Goal: Book appointment/travel/reservation

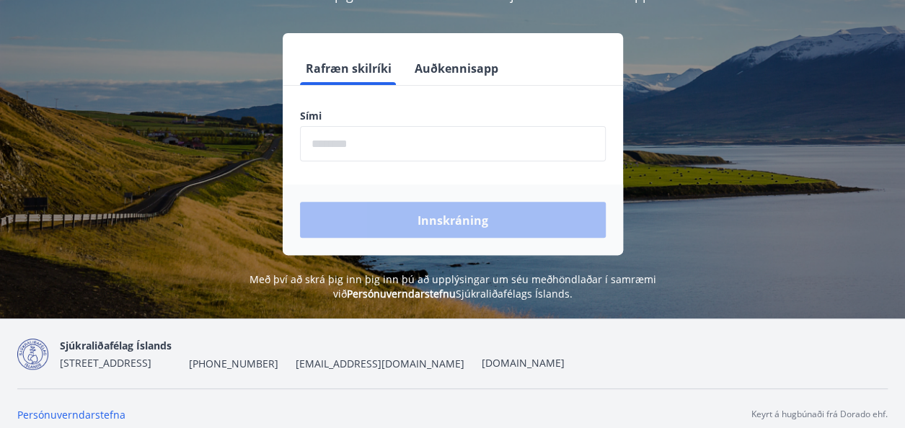
scroll to position [178, 0]
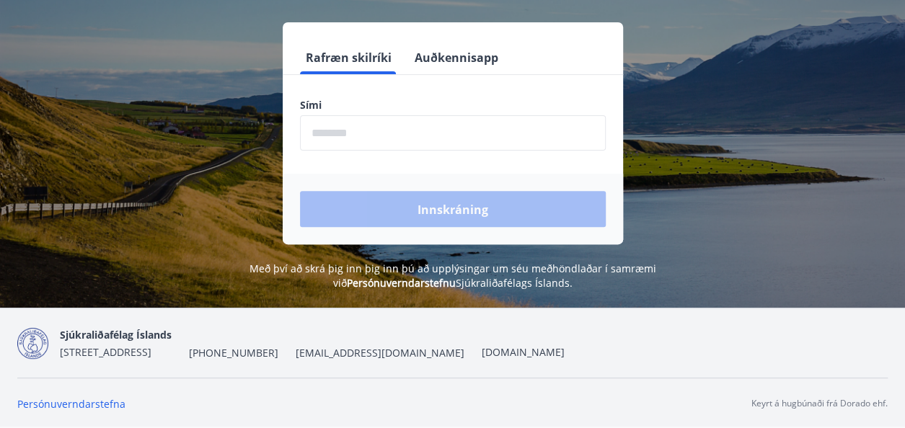
click at [329, 100] on label "Sími" at bounding box center [453, 105] width 306 height 14
click at [325, 98] on label "Sími" at bounding box center [453, 105] width 306 height 14
click at [314, 133] on input "phone" at bounding box center [453, 132] width 306 height 35
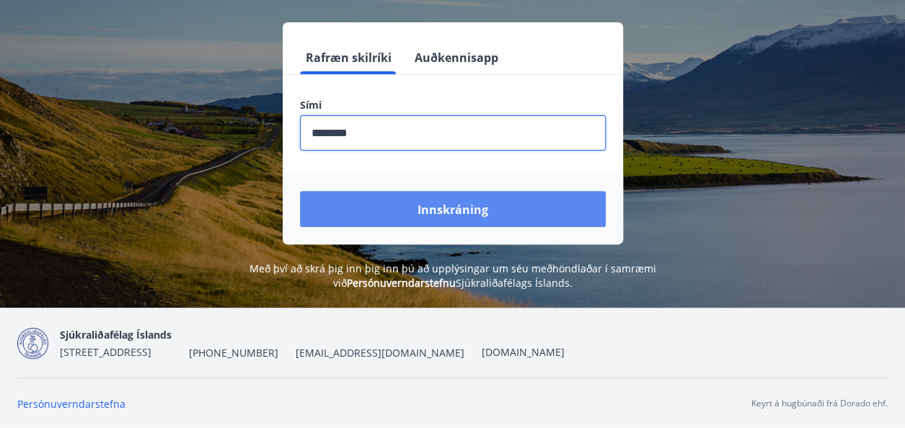
type input "********"
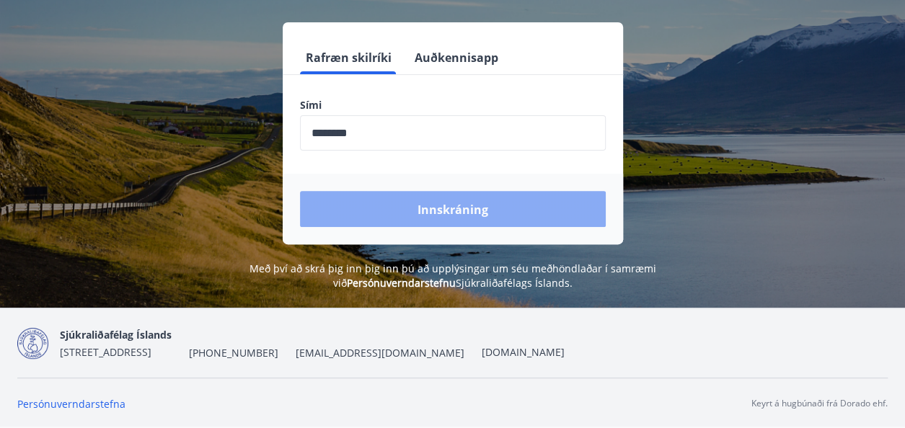
click at [459, 210] on font "Innskráning" at bounding box center [453, 210] width 71 height 16
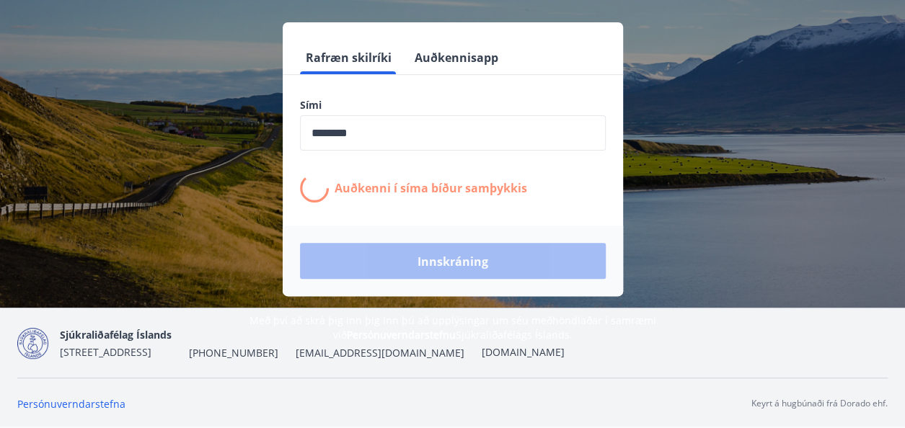
click at [450, 265] on div "Innskráning" at bounding box center [453, 261] width 340 height 71
click at [319, 174] on icon at bounding box center [314, 188] width 31 height 31
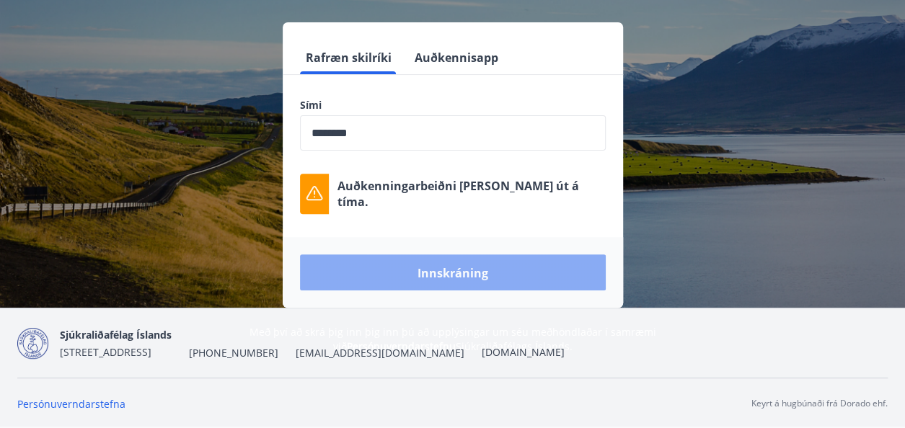
click at [452, 273] on font "Innskráning" at bounding box center [453, 273] width 71 height 16
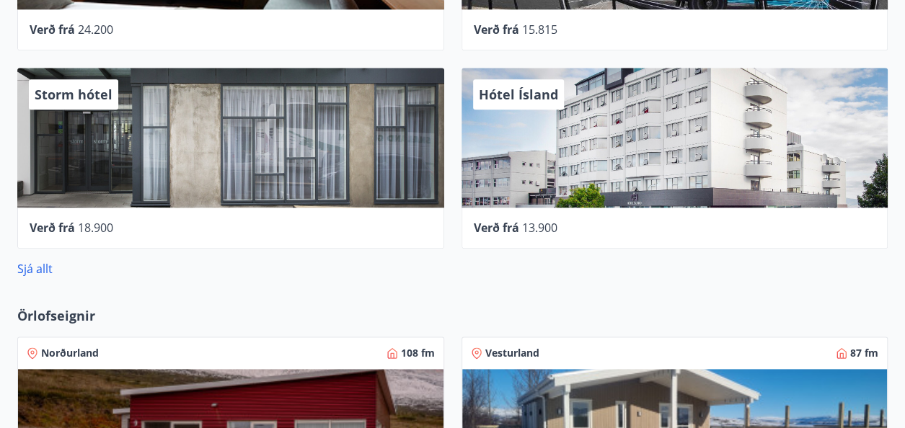
scroll to position [739, 0]
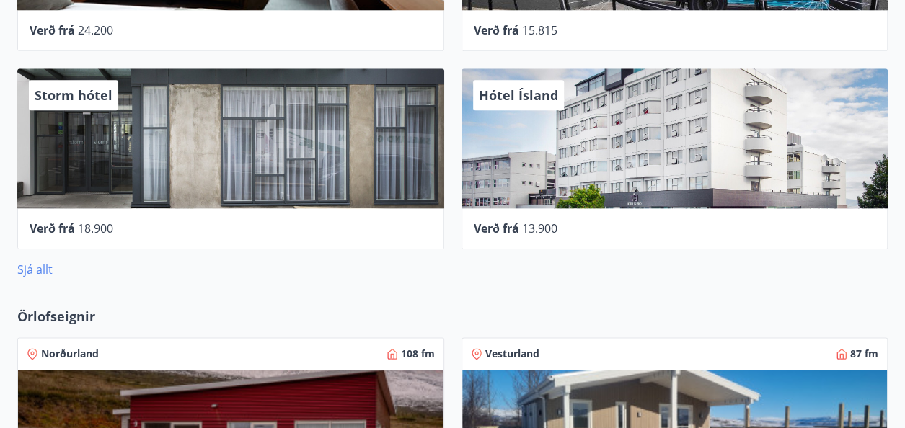
click at [32, 269] on font "Sjá allt" at bounding box center [34, 270] width 35 height 16
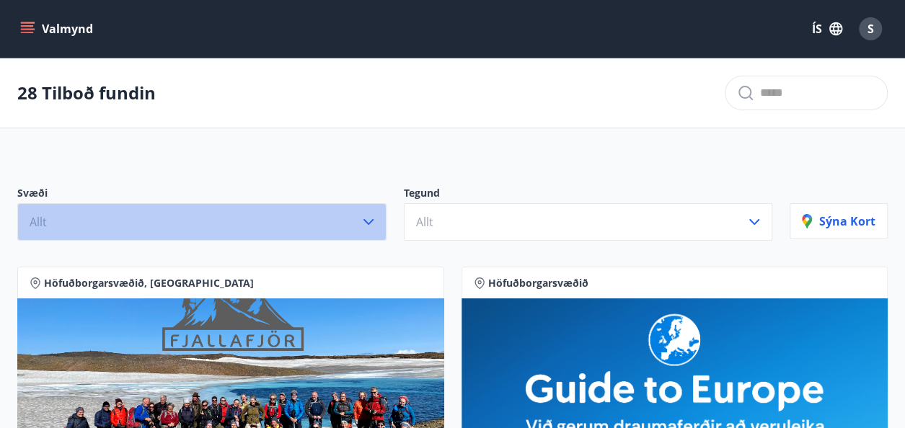
click at [33, 223] on span "Allt" at bounding box center [38, 222] width 17 height 16
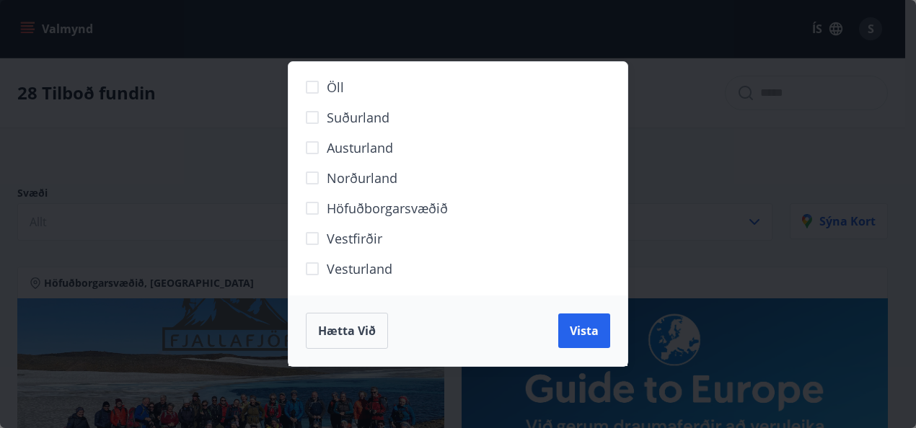
click at [382, 121] on span "Suðurland" at bounding box center [358, 117] width 63 height 19
click at [591, 333] on span "Vista" at bounding box center [584, 331] width 29 height 16
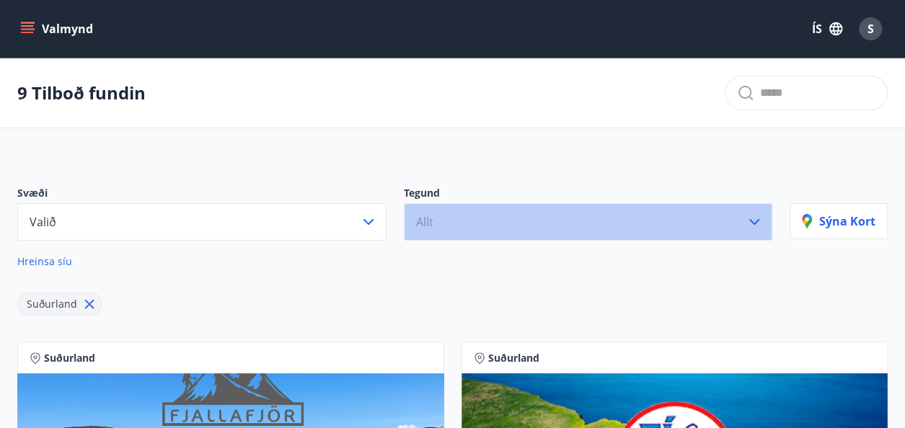
click at [421, 219] on span "Allt" at bounding box center [424, 222] width 17 height 16
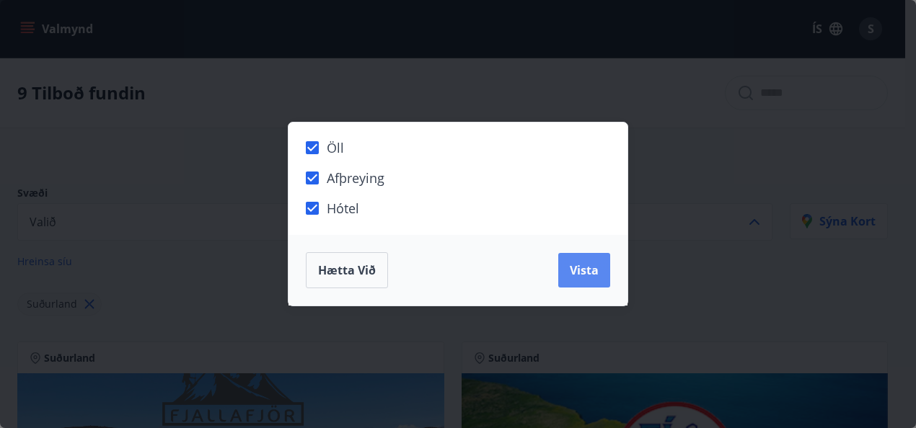
click at [596, 272] on span "Vista" at bounding box center [584, 271] width 29 height 16
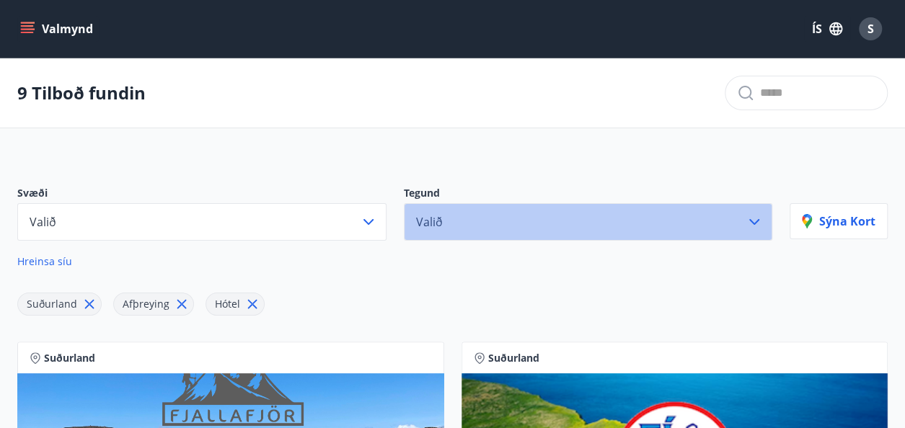
click at [436, 220] on span "Valið" at bounding box center [429, 222] width 27 height 16
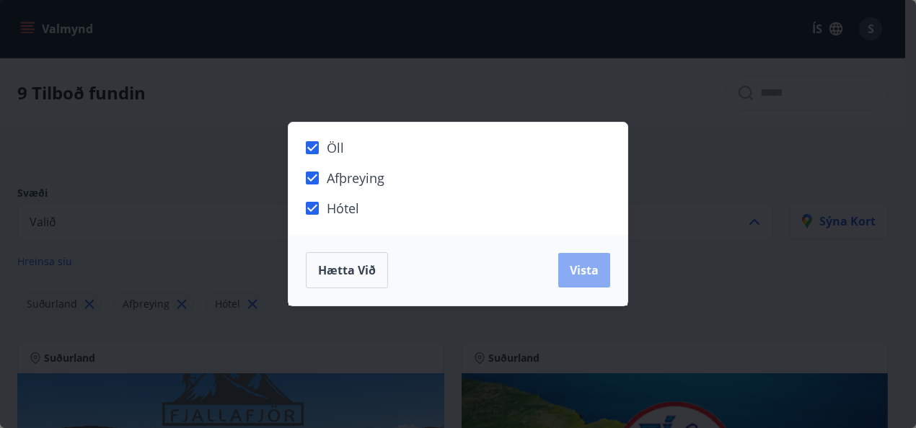
click at [587, 276] on span "Vista" at bounding box center [584, 271] width 29 height 16
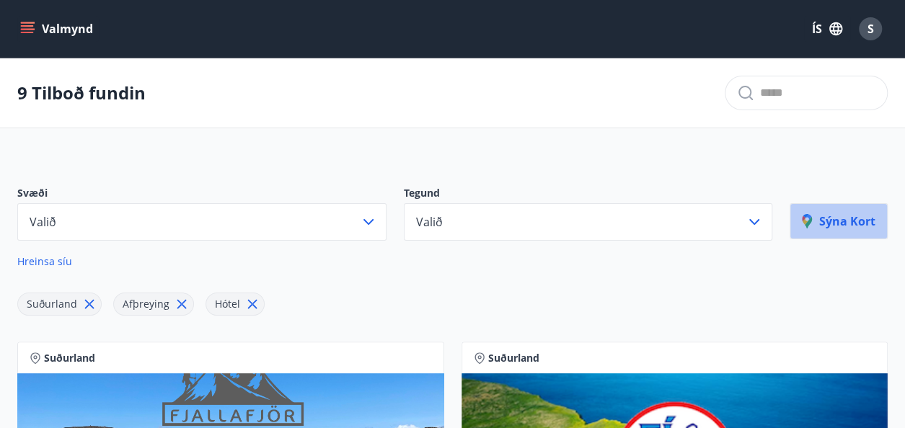
click at [834, 223] on p "Sýna kort" at bounding box center [839, 222] width 74 height 16
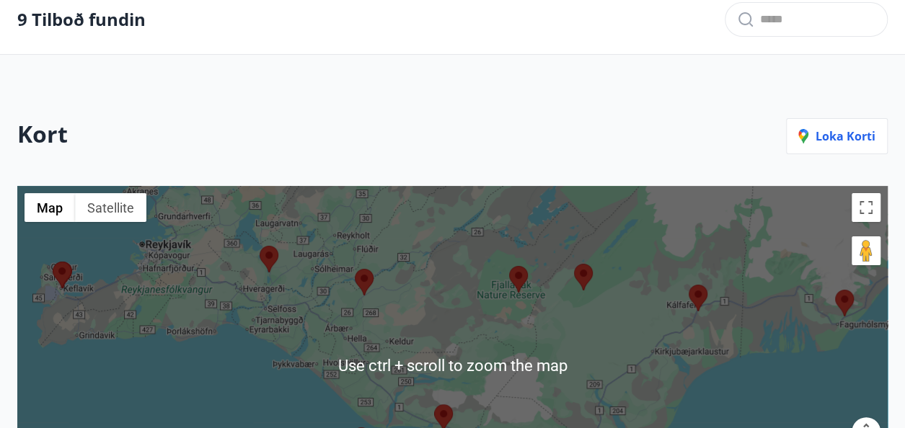
scroll to position [72, 0]
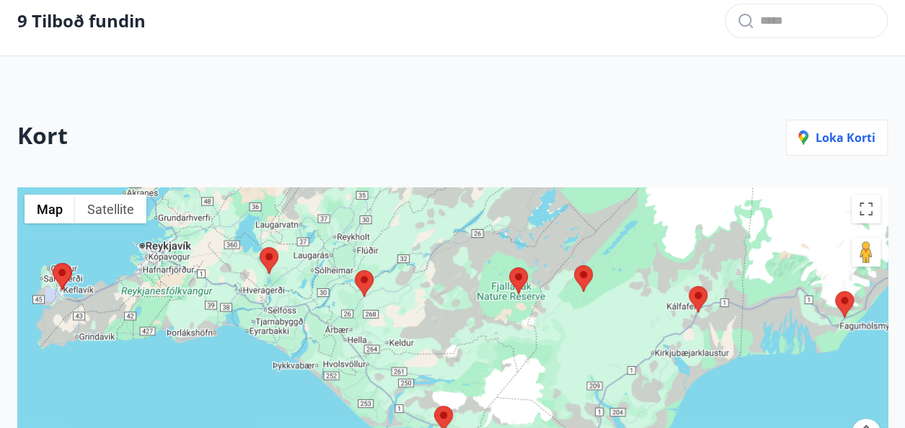
click at [260, 247] on area at bounding box center [260, 247] width 0 height 0
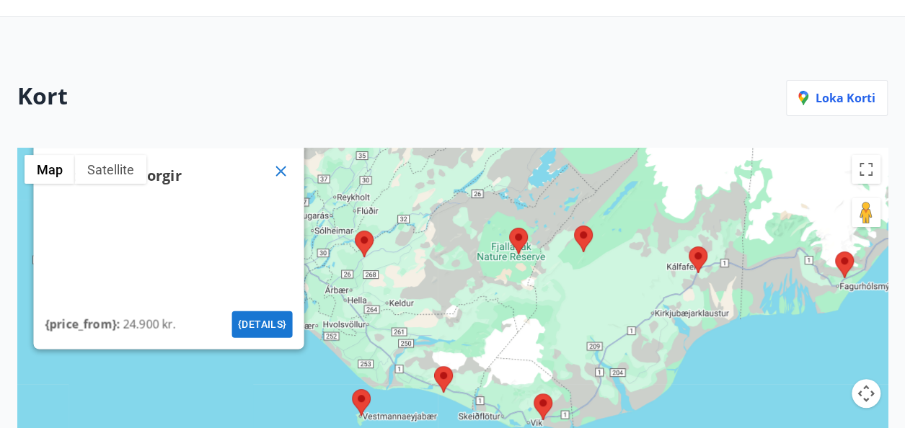
scroll to position [144, 0]
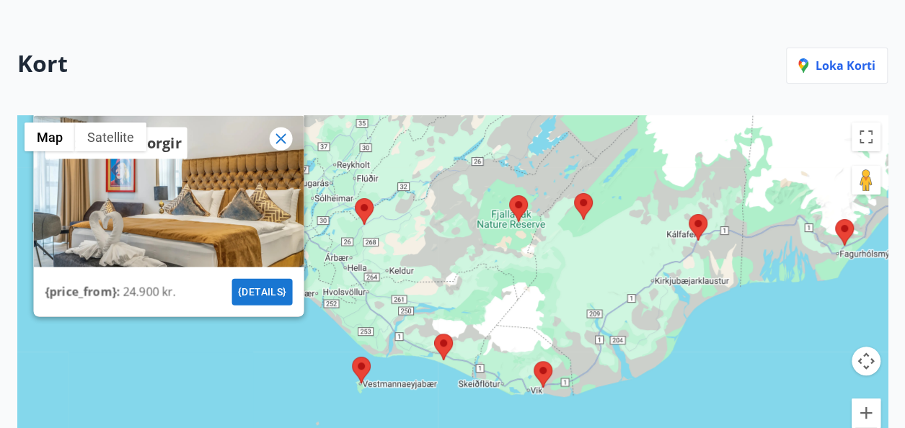
click at [277, 142] on icon at bounding box center [280, 139] width 17 height 17
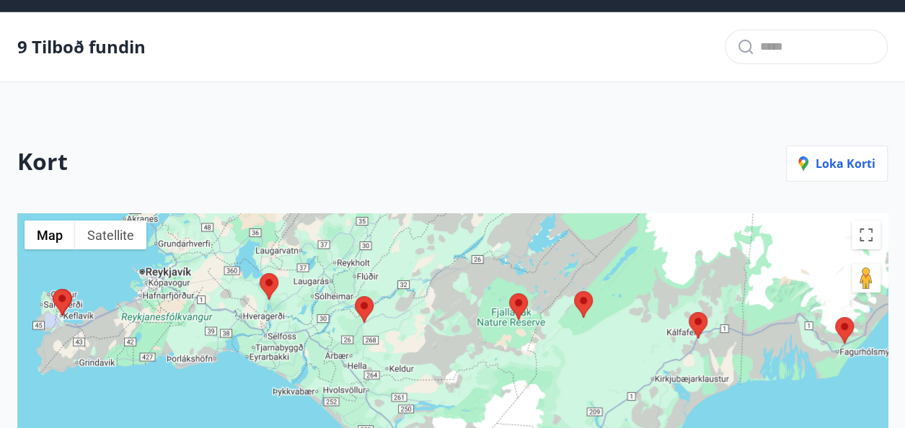
scroll to position [0, 0]
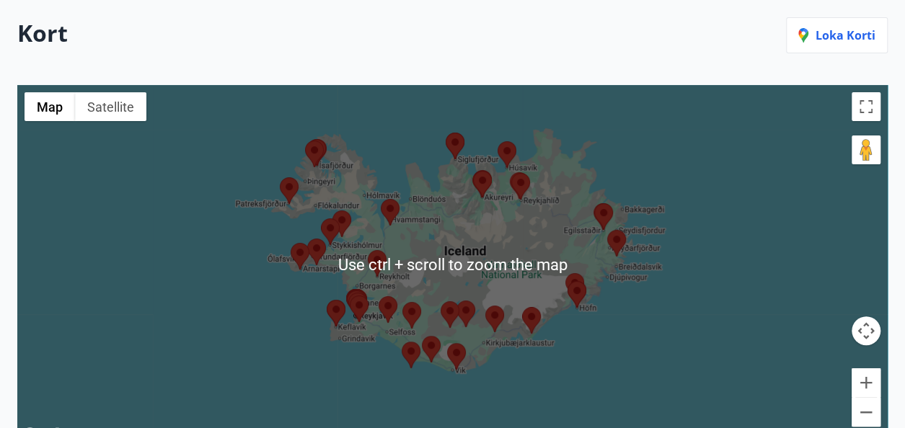
scroll to position [216, 0]
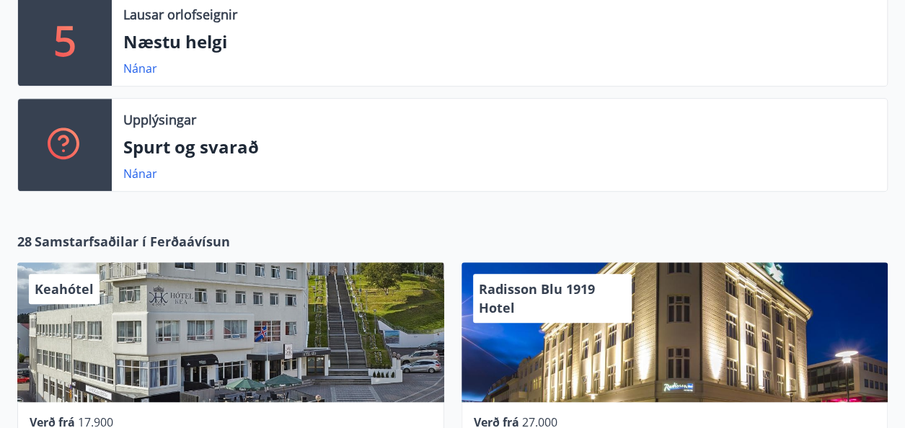
scroll to position [203, 0]
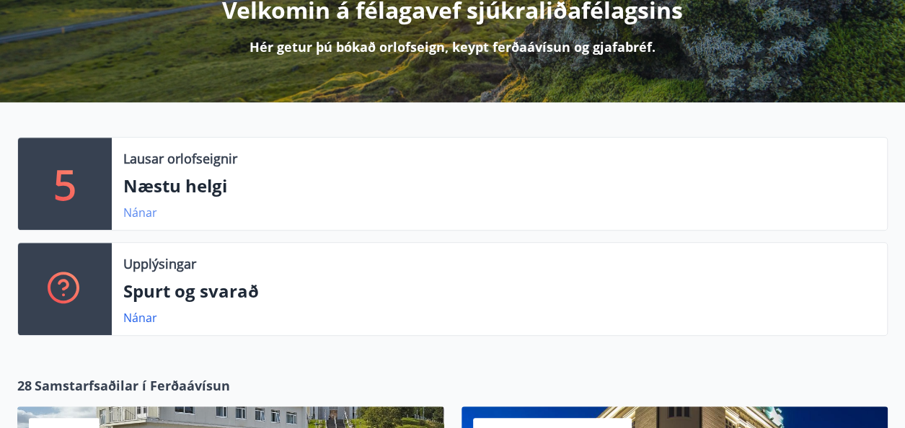
click at [141, 214] on link "Nánar" at bounding box center [140, 213] width 34 height 16
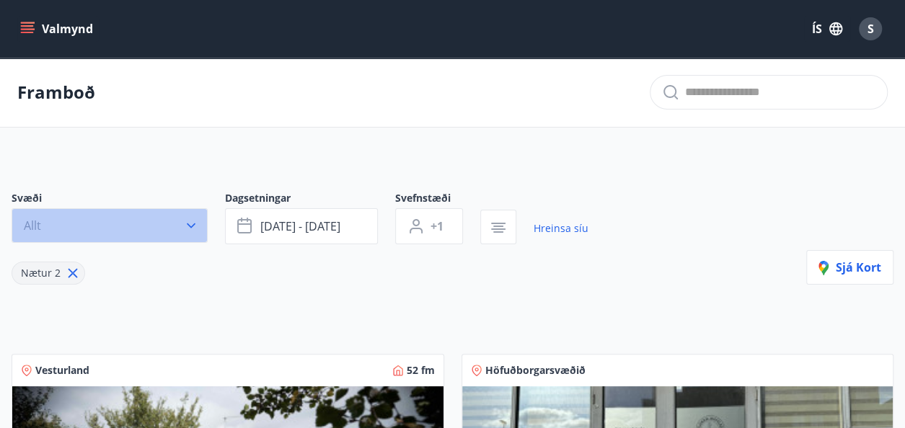
click at [189, 223] on icon "button" at bounding box center [191, 226] width 14 height 14
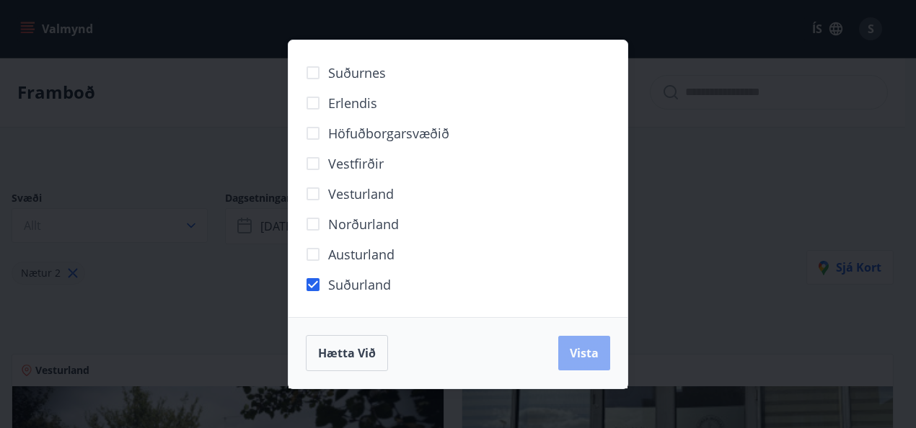
click at [598, 348] on span "Vista" at bounding box center [584, 354] width 29 height 16
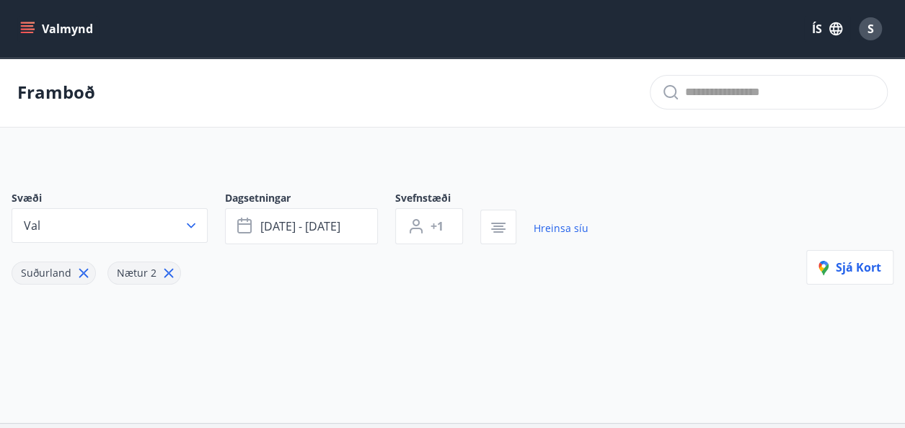
click at [162, 273] on icon at bounding box center [169, 273] width 16 height 16
type input "*"
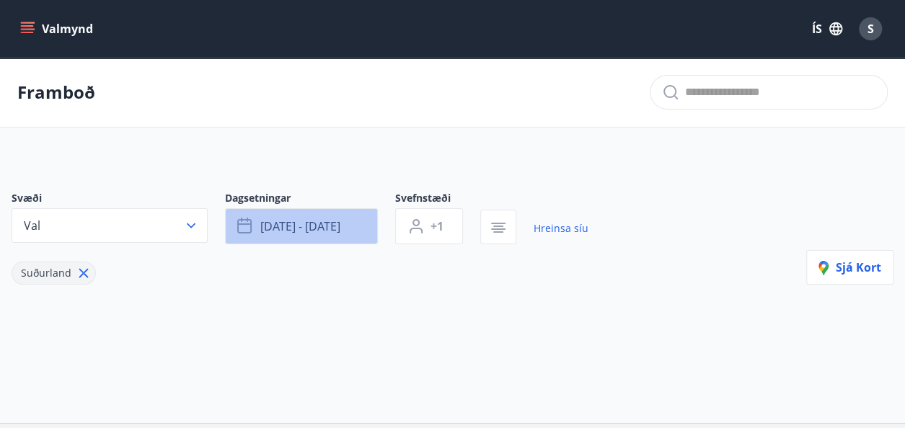
click at [244, 224] on icon "button" at bounding box center [244, 224] width 14 height 1
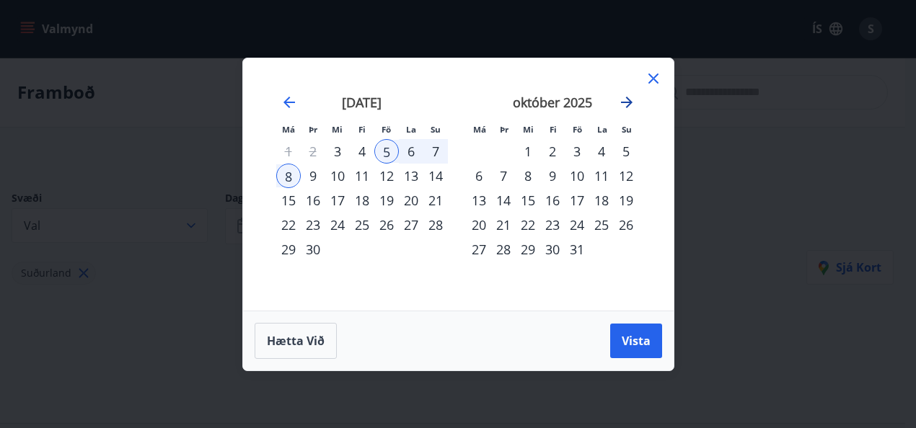
click at [625, 101] on icon "Move forward to switch to the next month." at bounding box center [626, 102] width 17 height 17
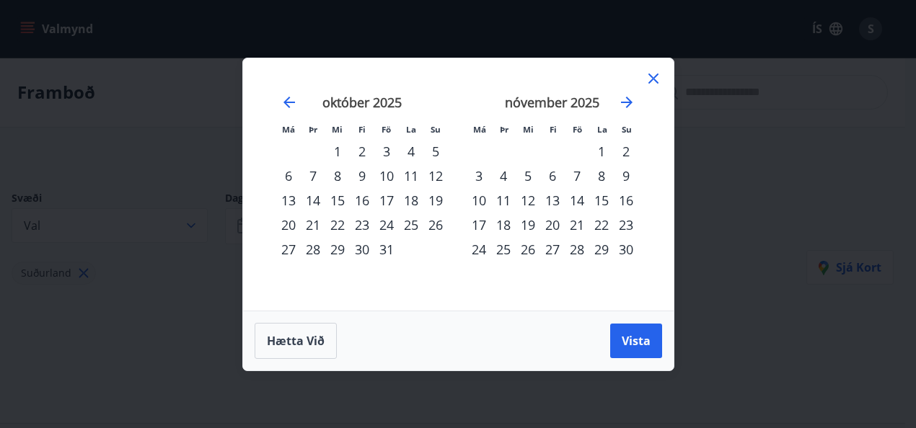
click at [502, 177] on div "4" at bounding box center [503, 176] width 25 height 25
click at [502, 203] on div "11" at bounding box center [503, 200] width 25 height 25
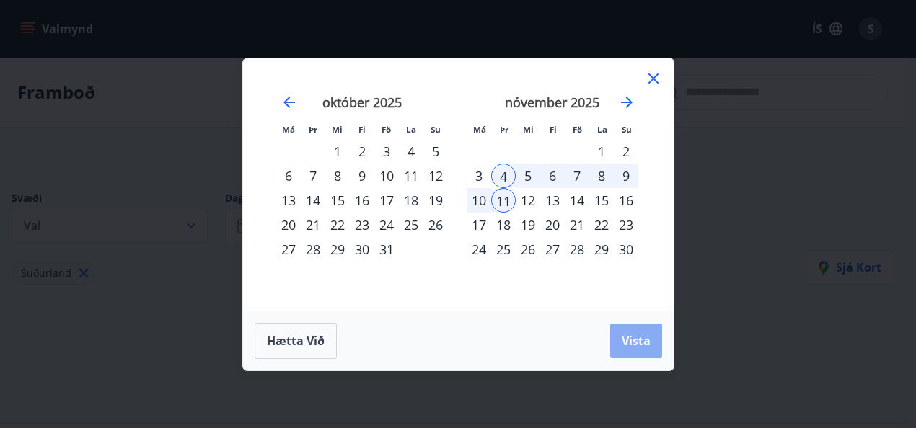
click at [641, 335] on span "Vista" at bounding box center [636, 341] width 29 height 16
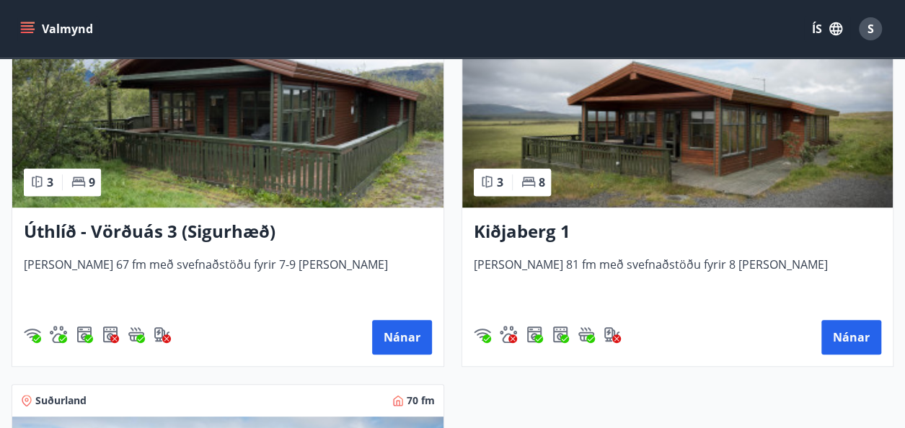
scroll to position [289, 0]
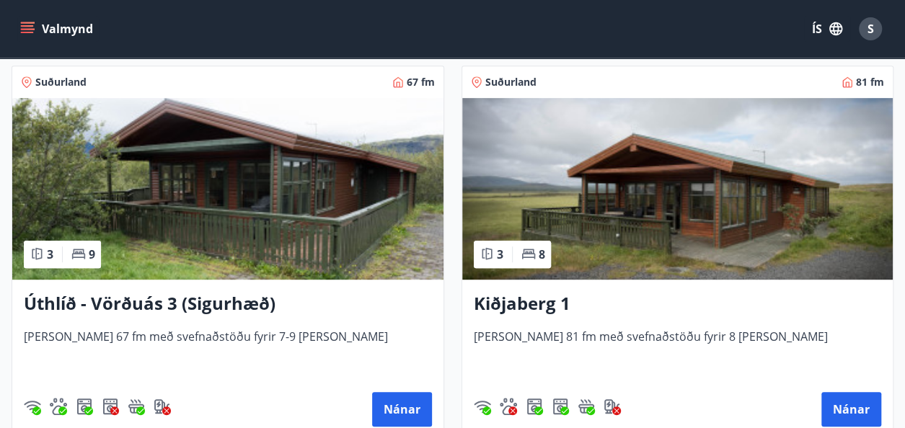
click at [41, 253] on icon at bounding box center [38, 254] width 6 height 12
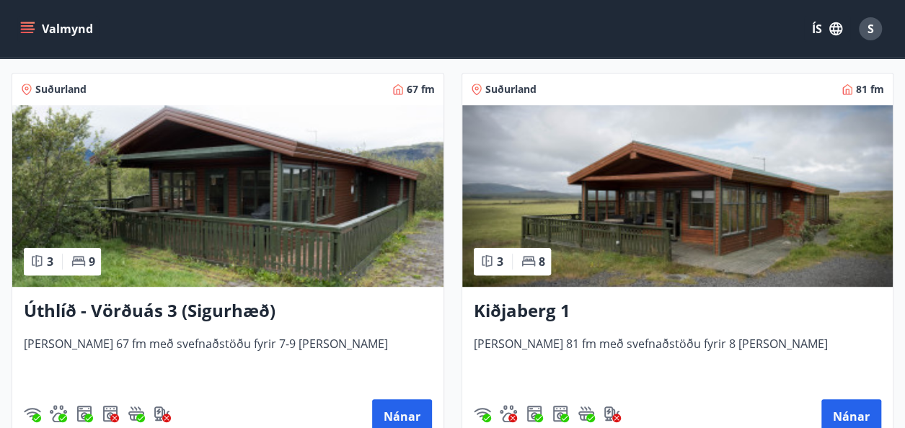
scroll to position [289, 0]
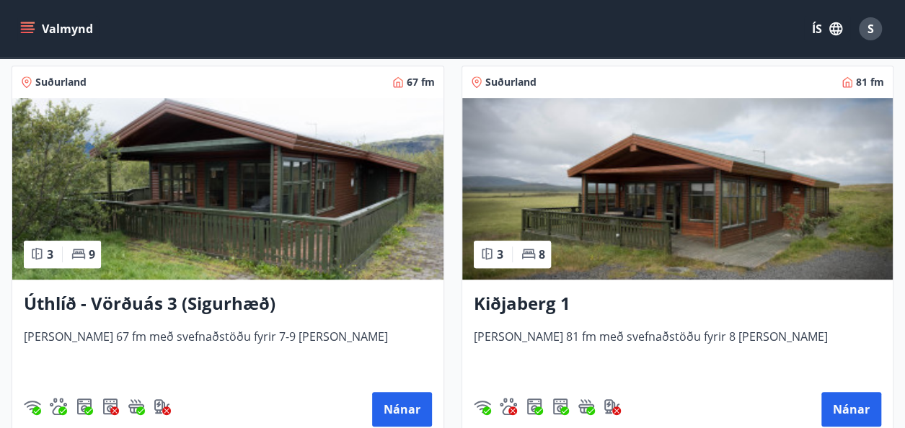
click at [687, 213] on img at bounding box center [677, 189] width 431 height 182
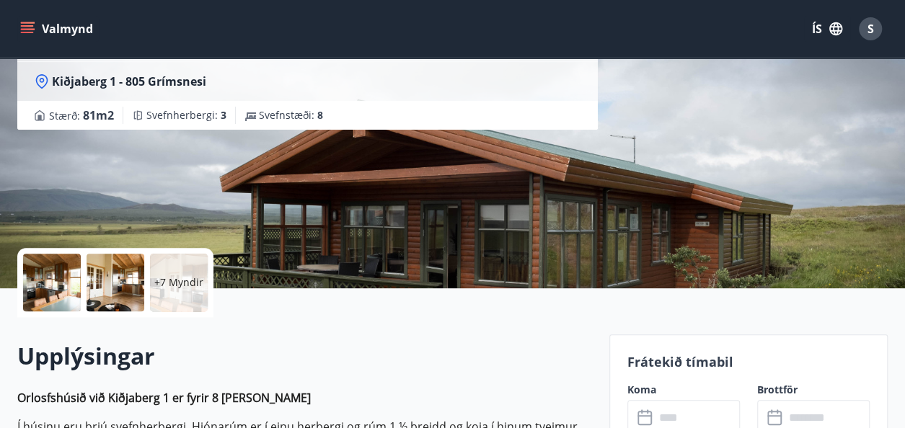
scroll to position [72, 0]
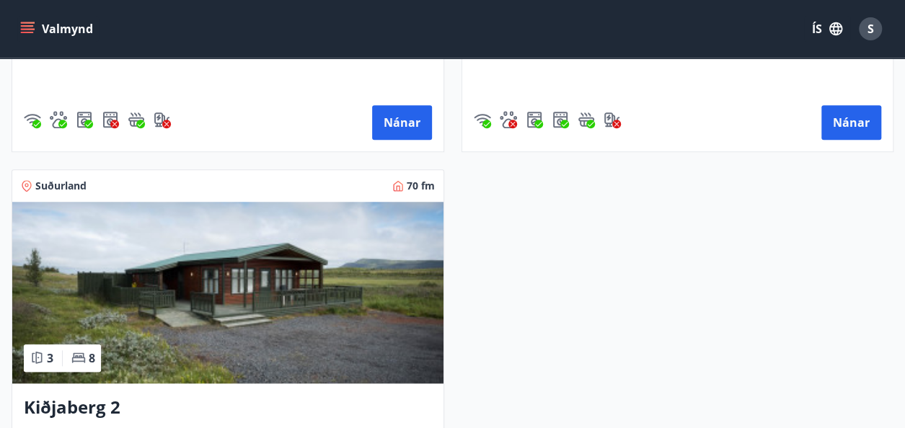
scroll to position [577, 0]
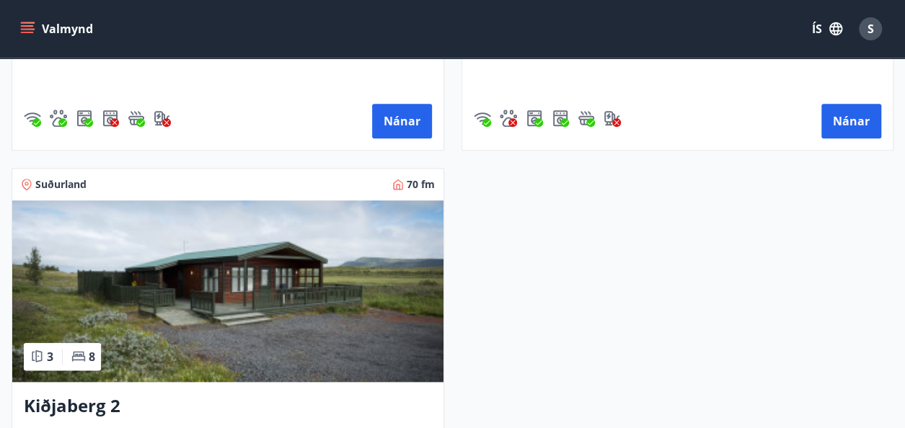
click at [220, 301] on img at bounding box center [227, 292] width 431 height 182
